Goal: Find specific page/section: Find specific page/section

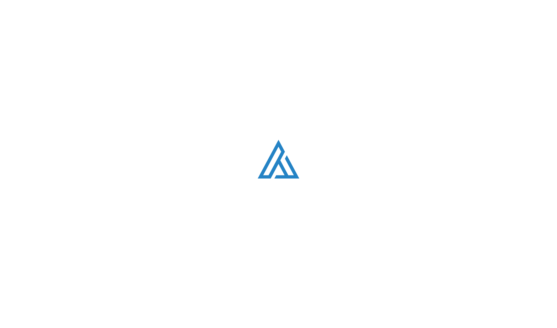
scroll to position [1202, 0]
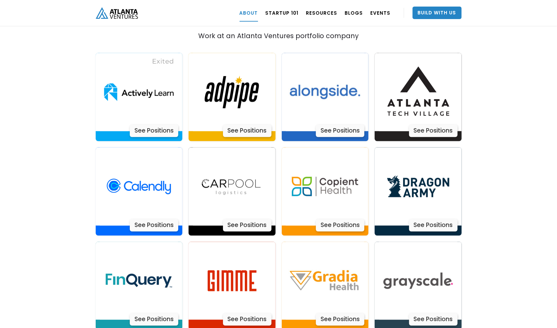
scroll to position [1163, 0]
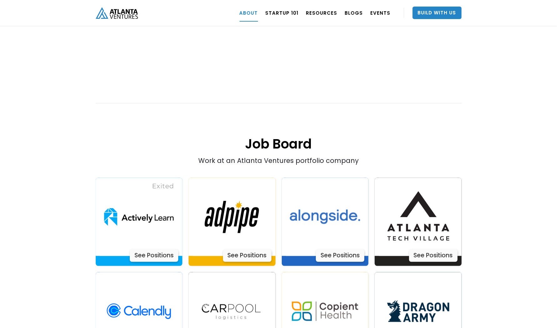
click at [156, 249] on div "See Positions" at bounding box center [154, 255] width 48 height 13
click at [254, 249] on div "See Positions" at bounding box center [247, 255] width 48 height 13
click at [245, 249] on div "See Positions" at bounding box center [247, 255] width 48 height 13
click at [344, 249] on div "See Positions" at bounding box center [340, 255] width 48 height 13
click at [436, 249] on div "See Positions" at bounding box center [433, 255] width 48 height 13
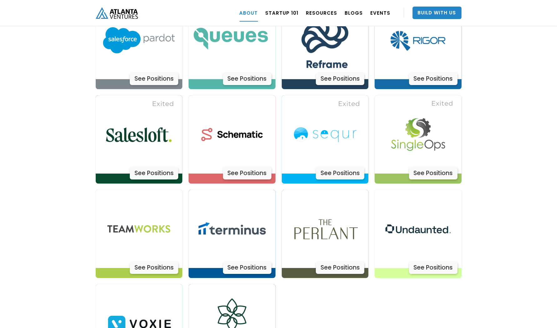
scroll to position [2023, 0]
